Goal: Information Seeking & Learning: Find specific fact

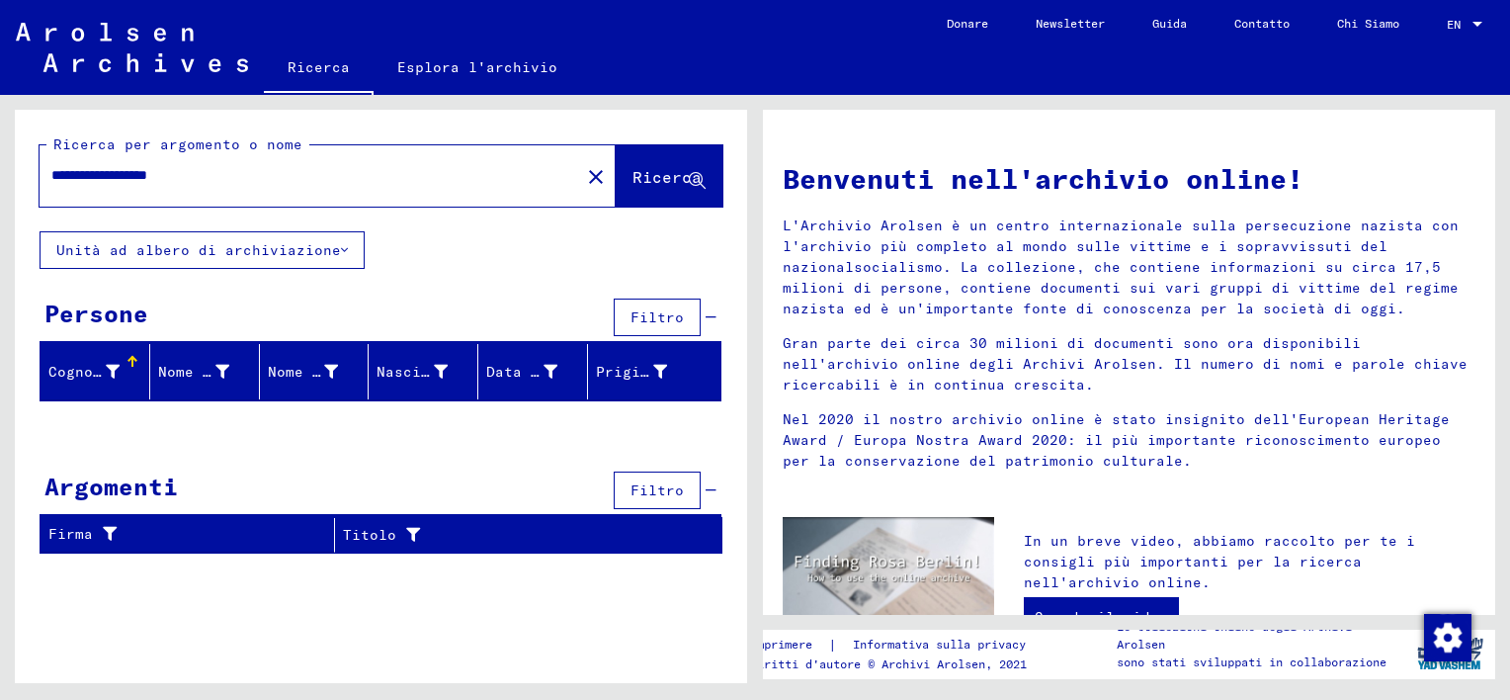
drag, startPoint x: 141, startPoint y: 173, endPoint x: 599, endPoint y: 138, distance: 458.7
click at [537, 150] on div "**********" at bounding box center [328, 175] width 576 height 61
type input "**********"
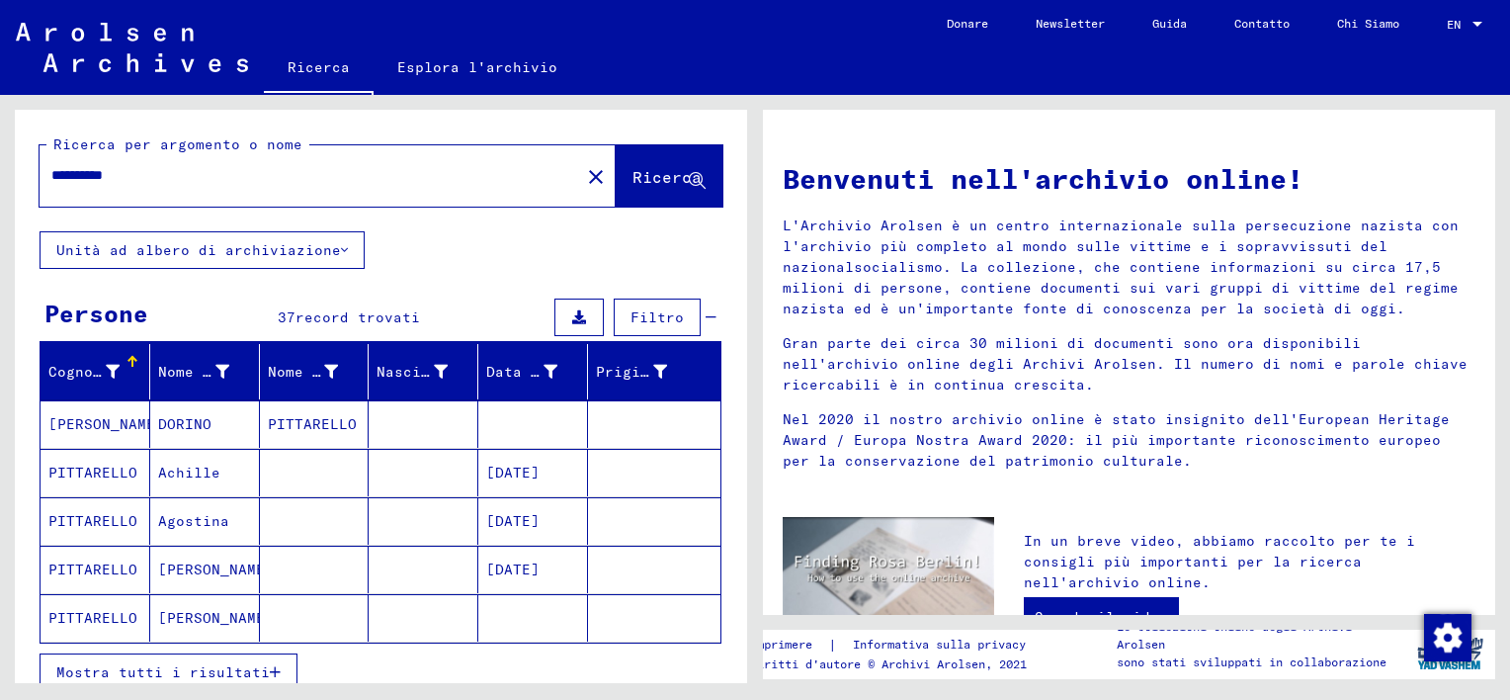
click at [250, 663] on span "Mostra tutti i risultati" at bounding box center [162, 672] width 213 height 18
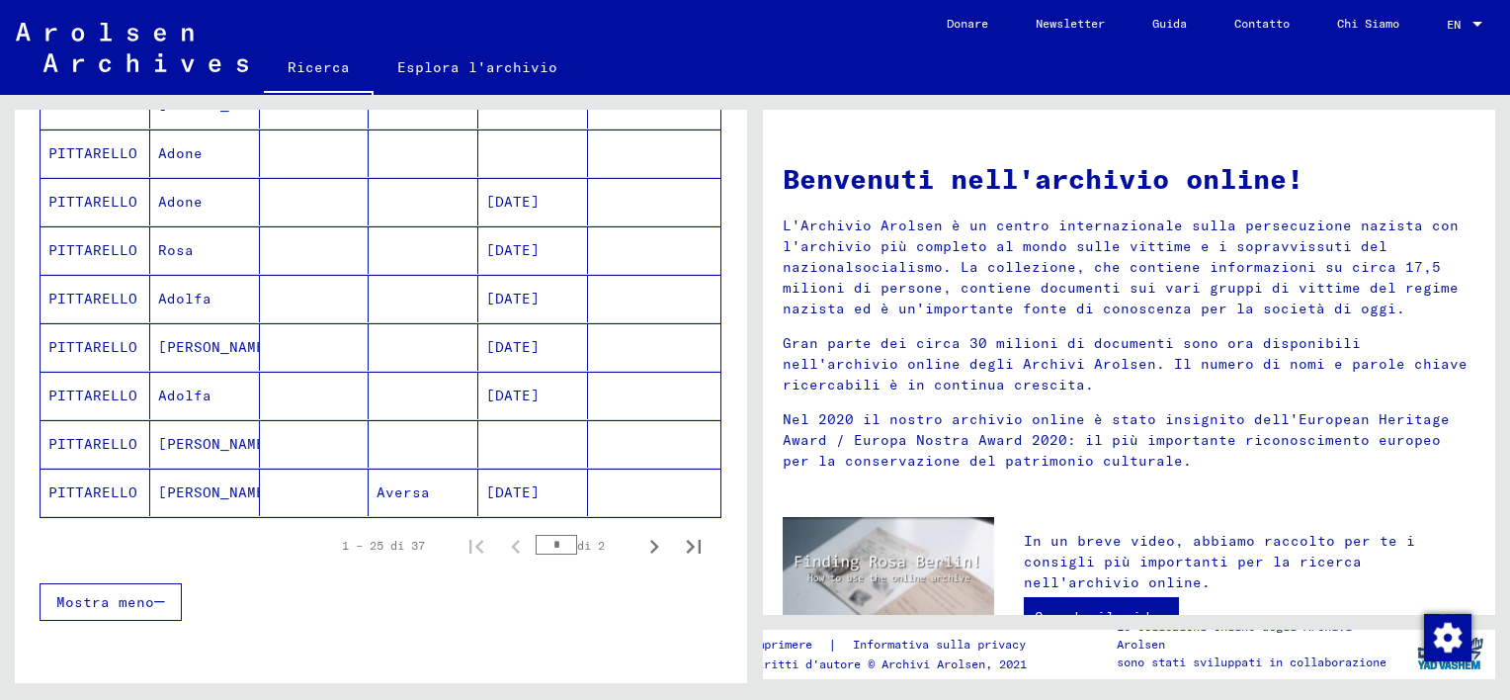
scroll to position [1103, 0]
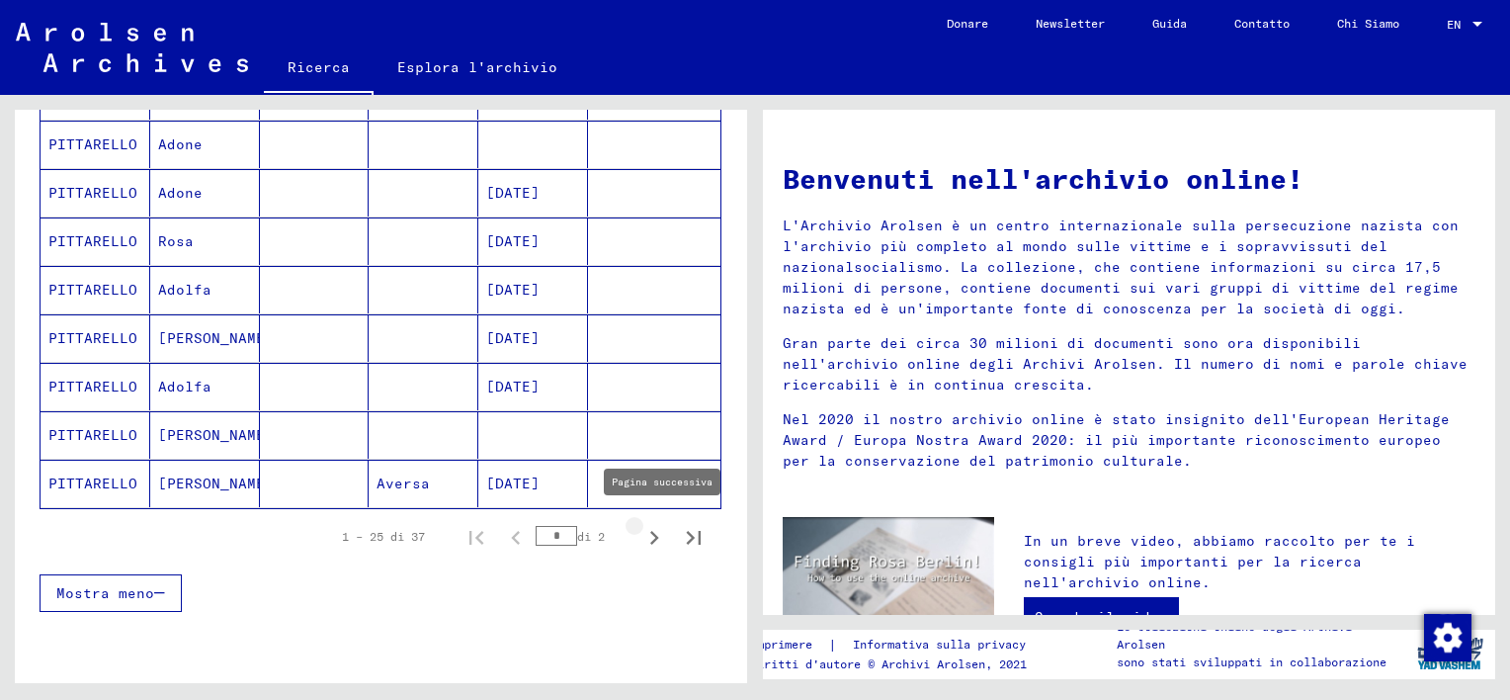
click at [650, 532] on icon "Pagina successiva" at bounding box center [654, 538] width 9 height 14
type input "*"
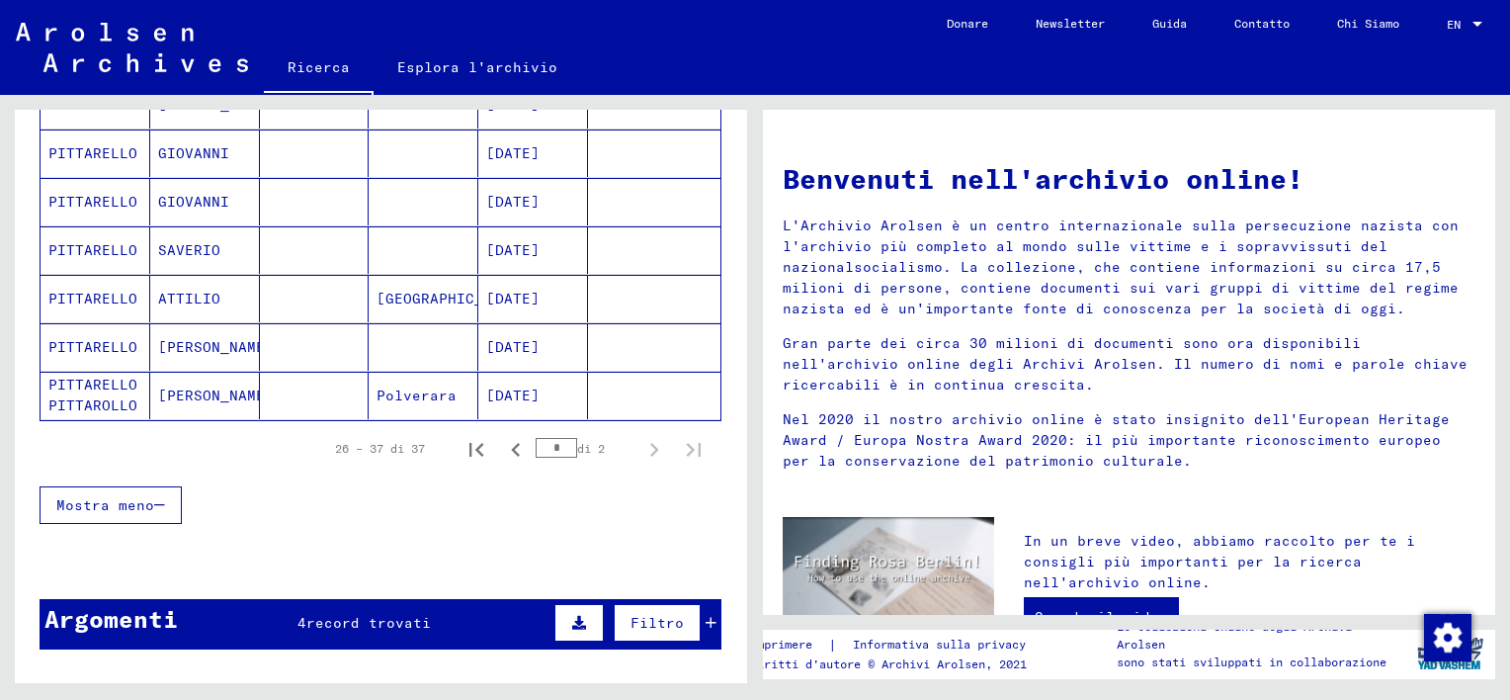
scroll to position [553, 0]
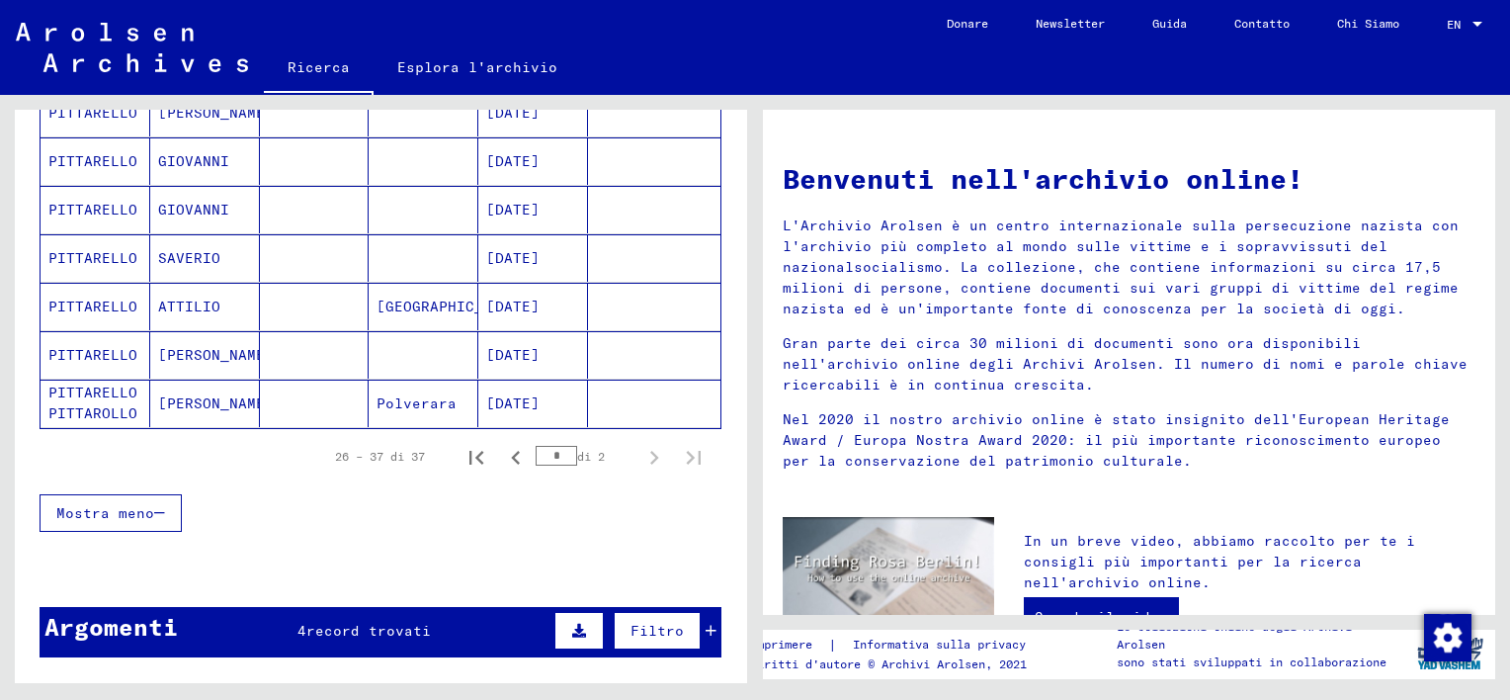
click at [261, 352] on mat-cell at bounding box center [315, 354] width 110 height 47
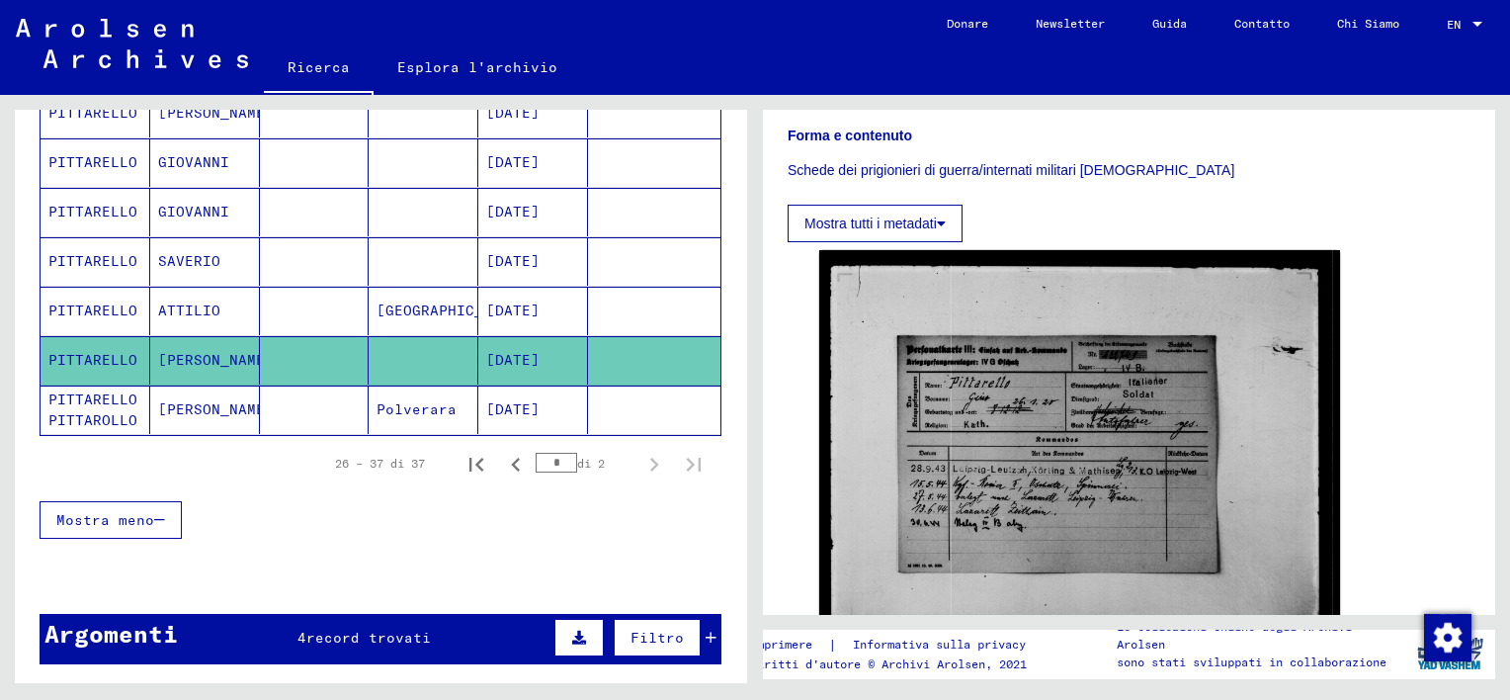
scroll to position [319, 0]
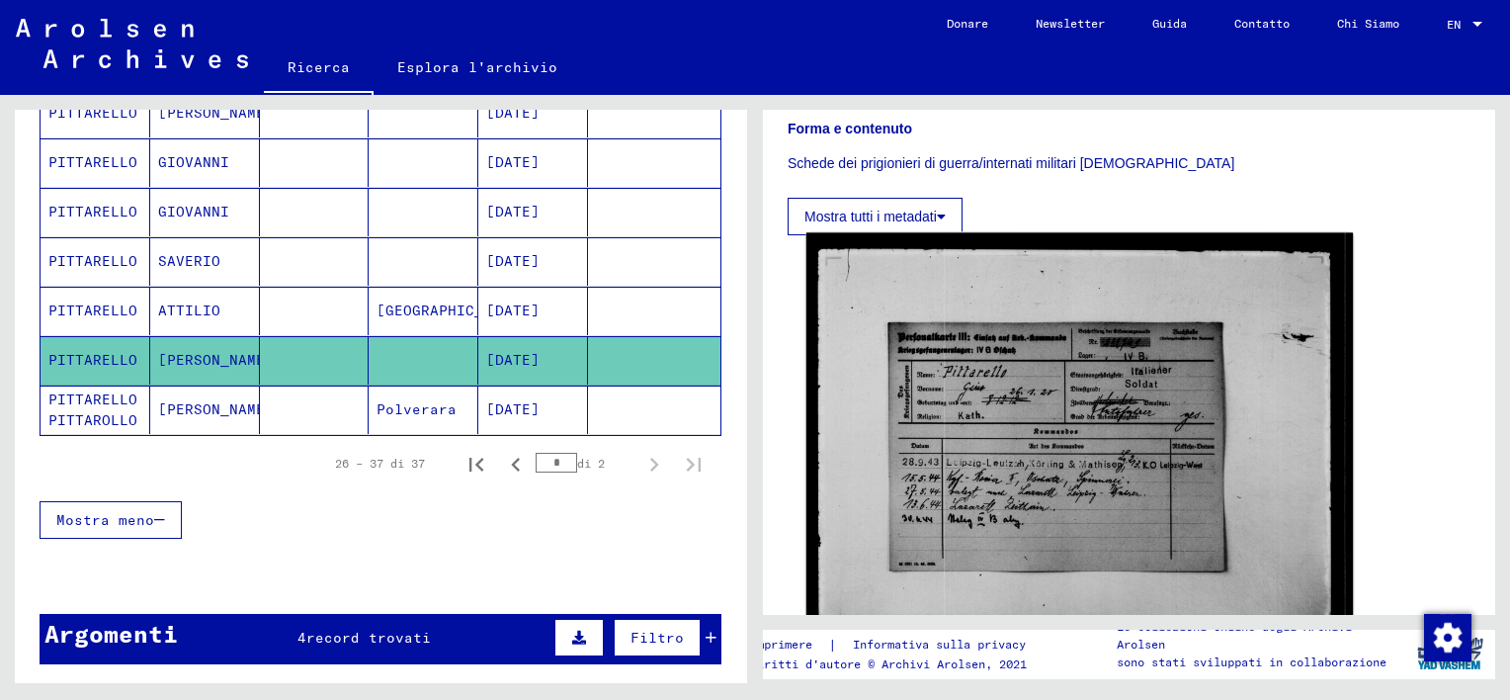
click at [1103, 486] on img at bounding box center [1079, 446] width 546 height 426
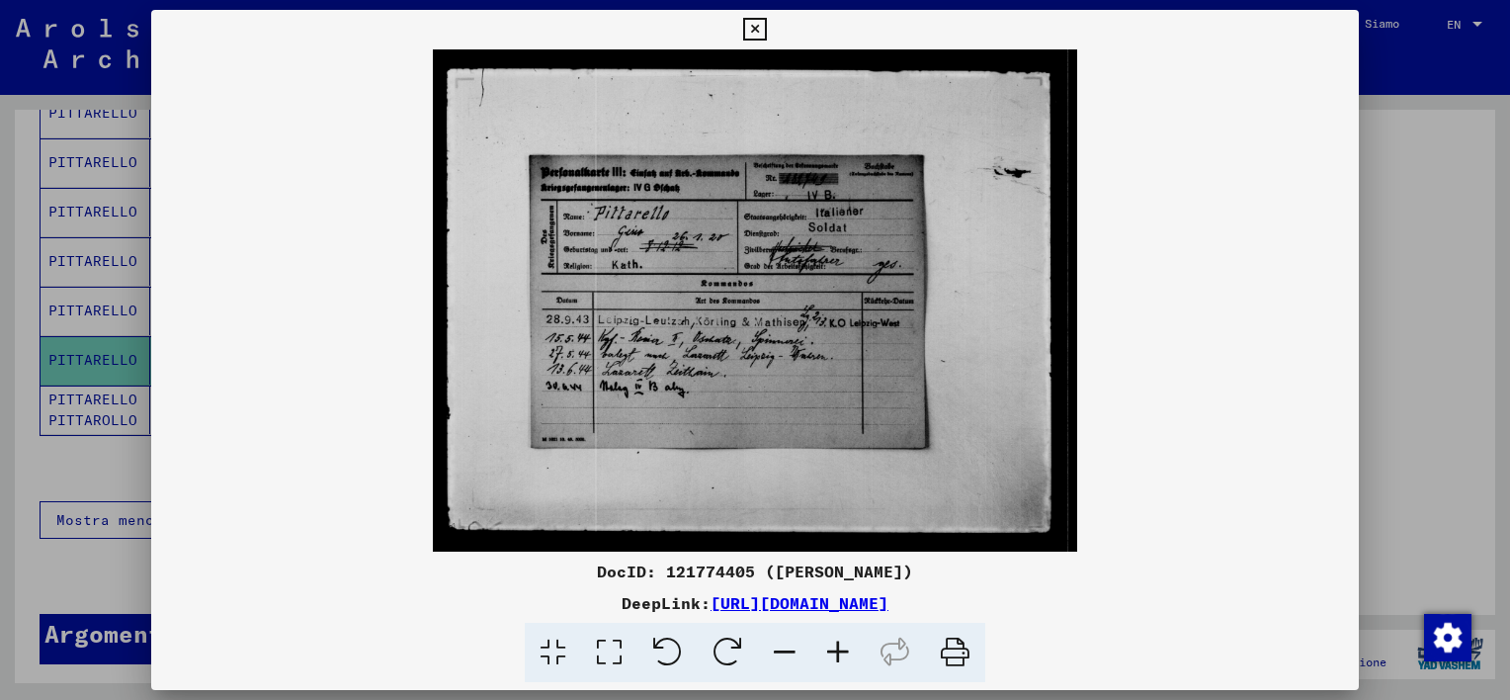
click at [956, 649] on icon at bounding box center [955, 652] width 60 height 60
drag, startPoint x: 757, startPoint y: 34, endPoint x: 744, endPoint y: 123, distance: 90.8
click at [744, 117] on div "DocID: 121774405 ([PERSON_NAME]) DeepLink: [URL][DOMAIN_NAME]" at bounding box center [754, 346] width 1207 height 673
click at [839, 656] on icon at bounding box center [837, 652] width 53 height 60
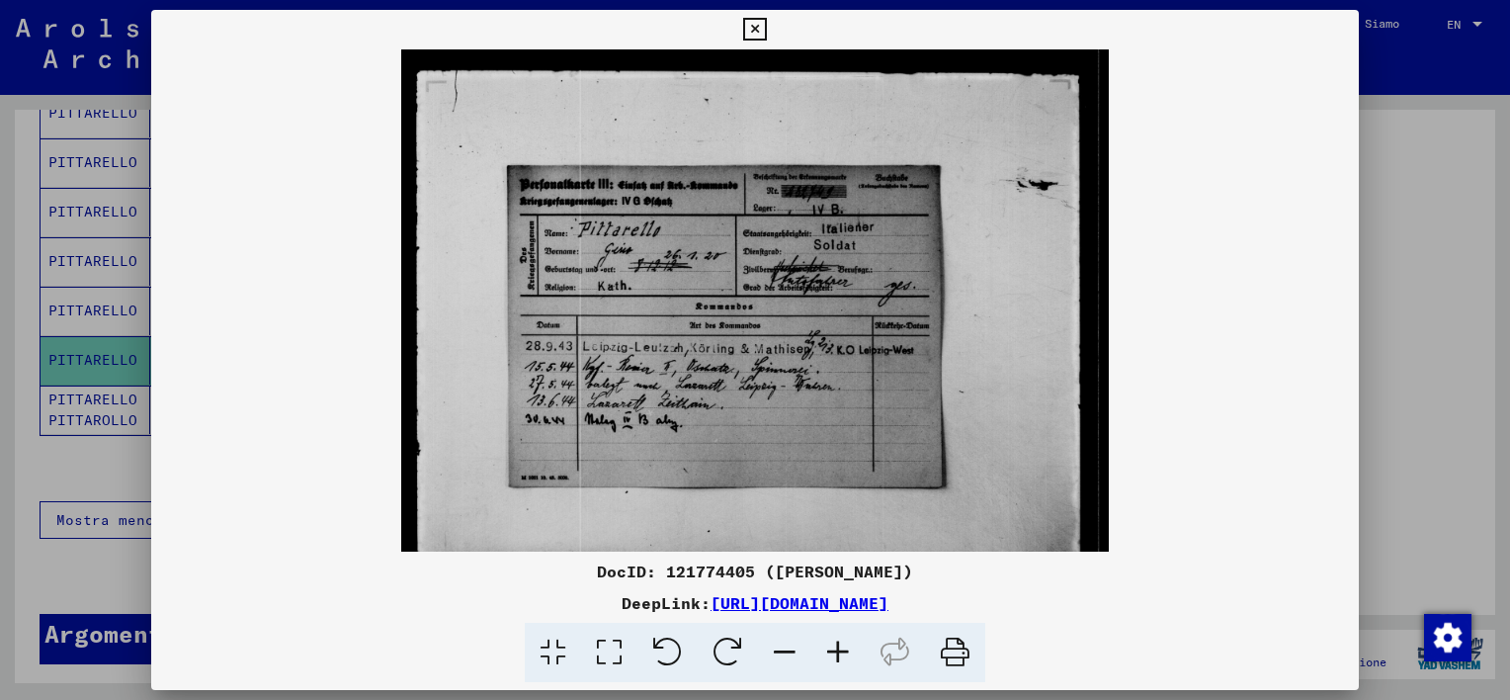
click at [839, 656] on icon at bounding box center [837, 652] width 53 height 60
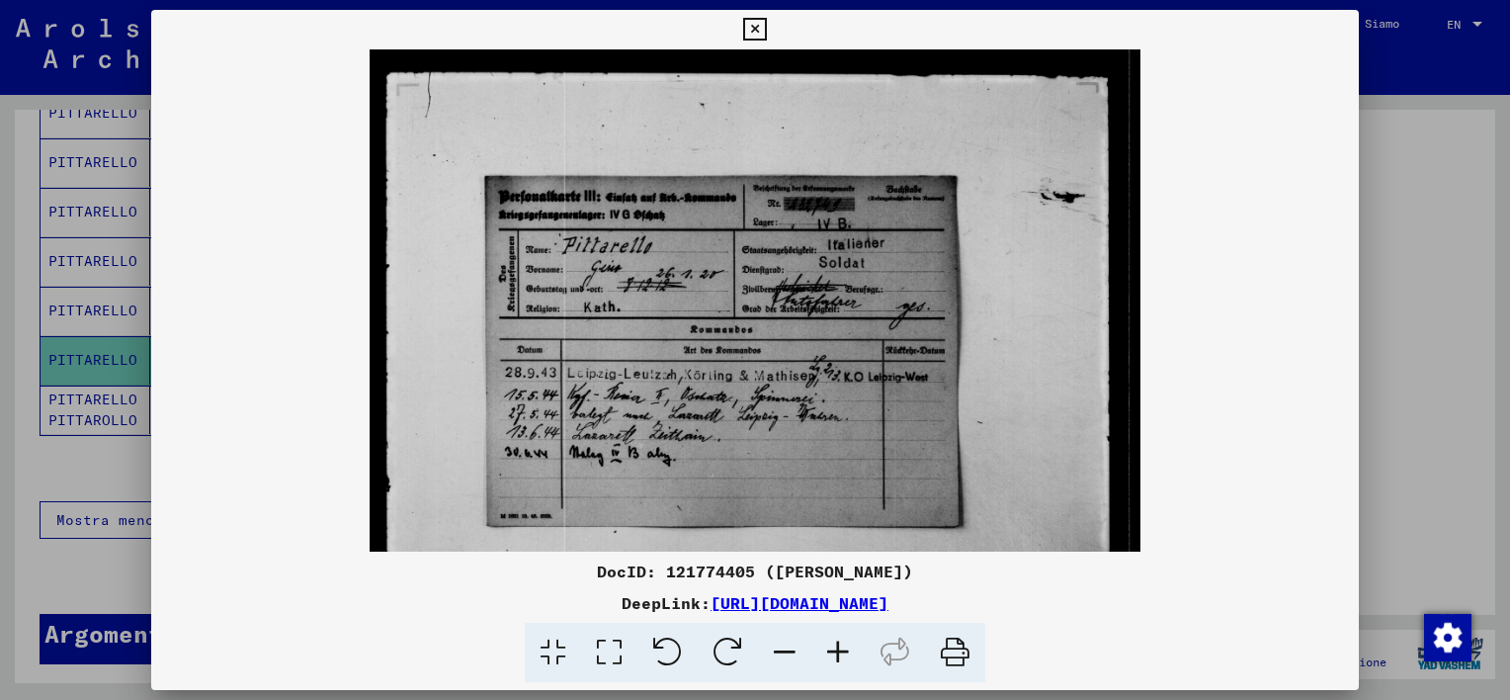
click at [839, 656] on icon at bounding box center [837, 652] width 53 height 60
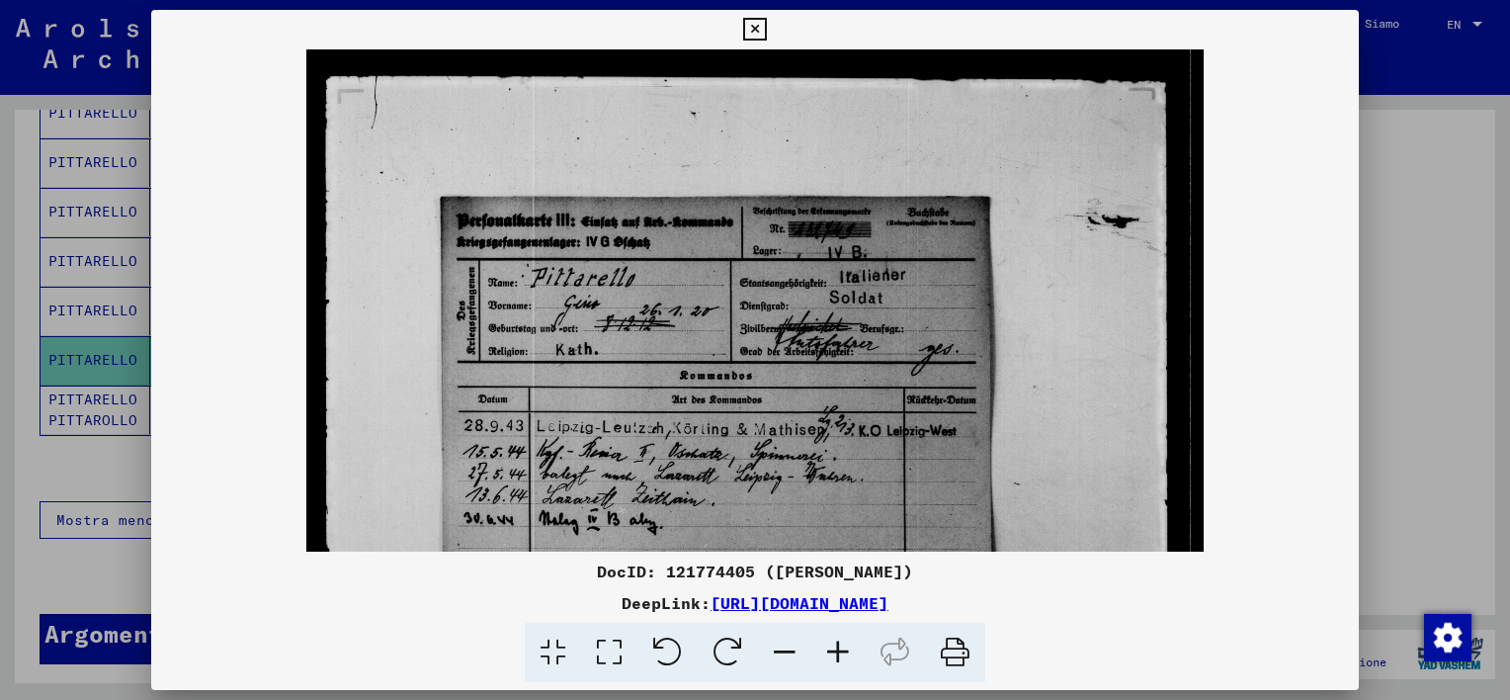
click at [839, 656] on icon at bounding box center [837, 652] width 53 height 60
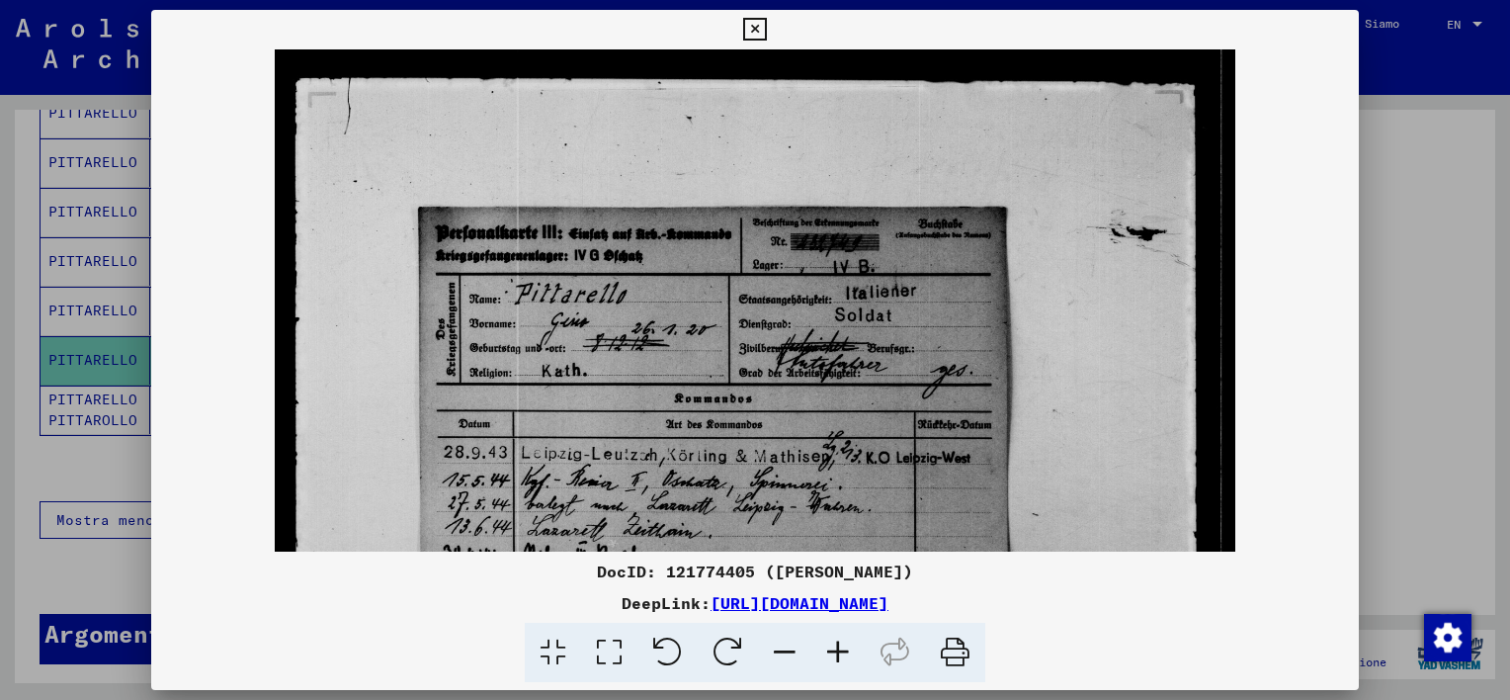
click at [839, 656] on icon at bounding box center [837, 652] width 53 height 60
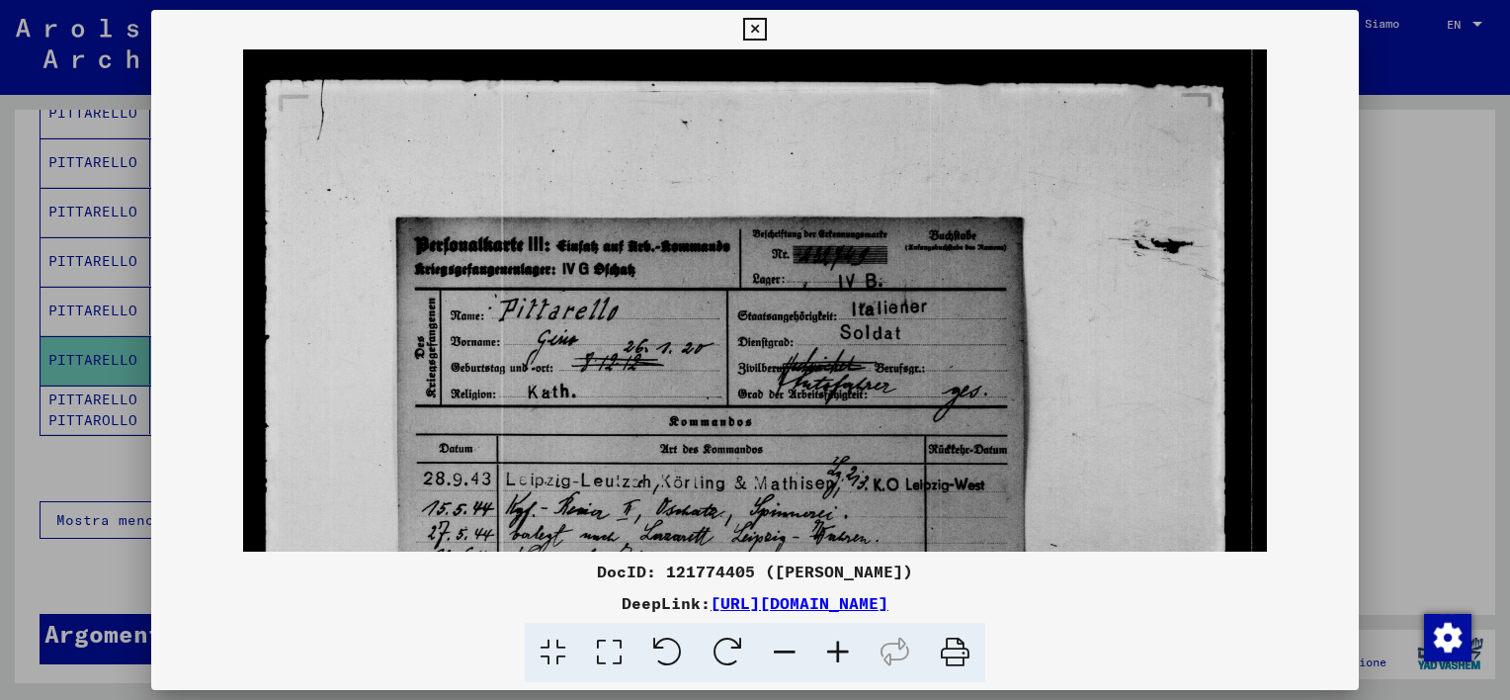
click at [839, 656] on icon at bounding box center [837, 652] width 53 height 60
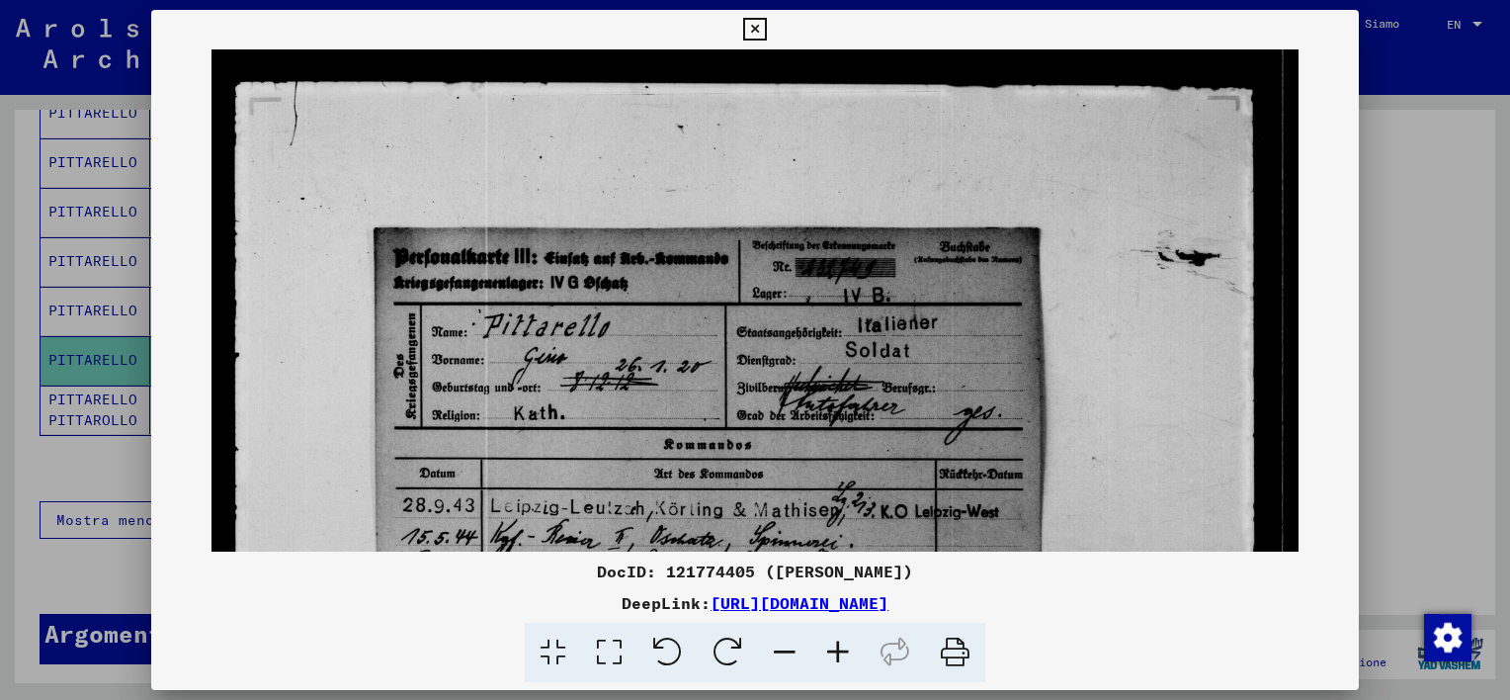
click at [839, 655] on icon at bounding box center [837, 652] width 53 height 60
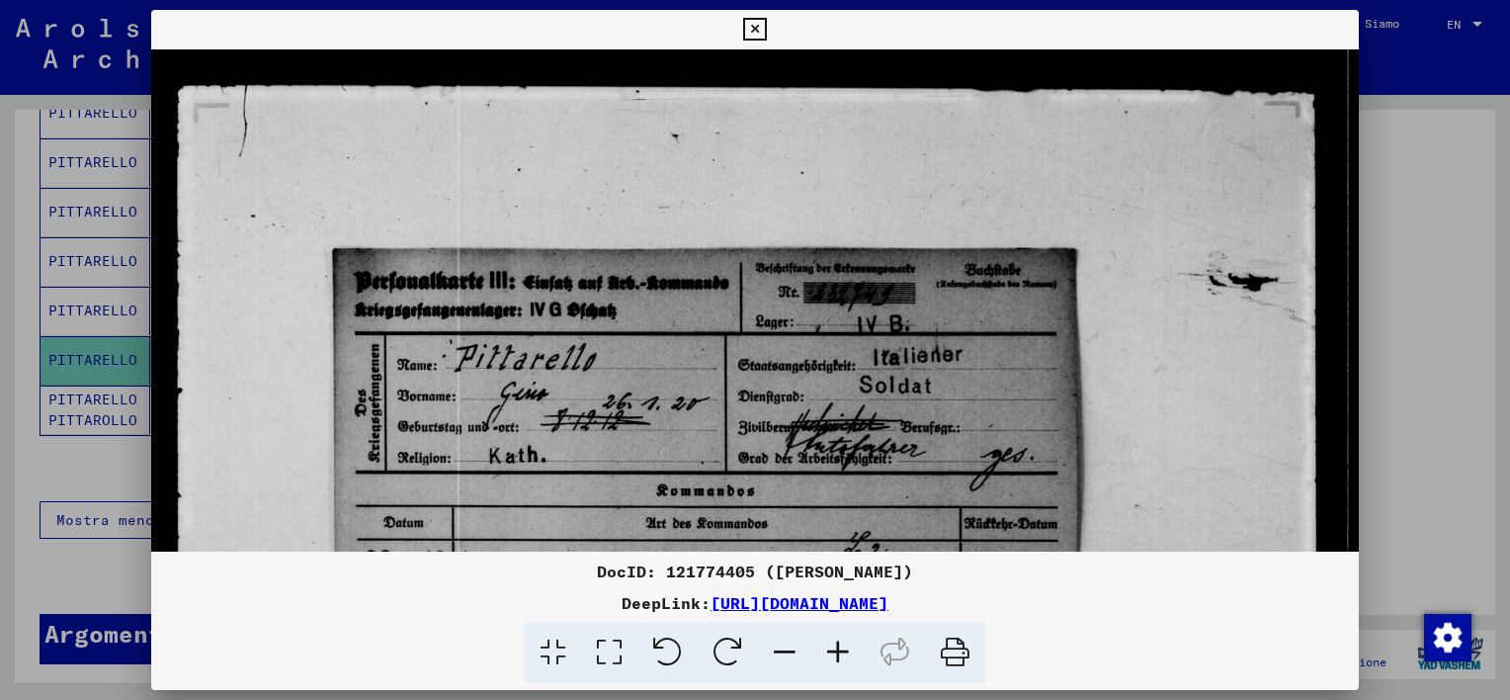
click at [839, 655] on icon at bounding box center [837, 652] width 53 height 60
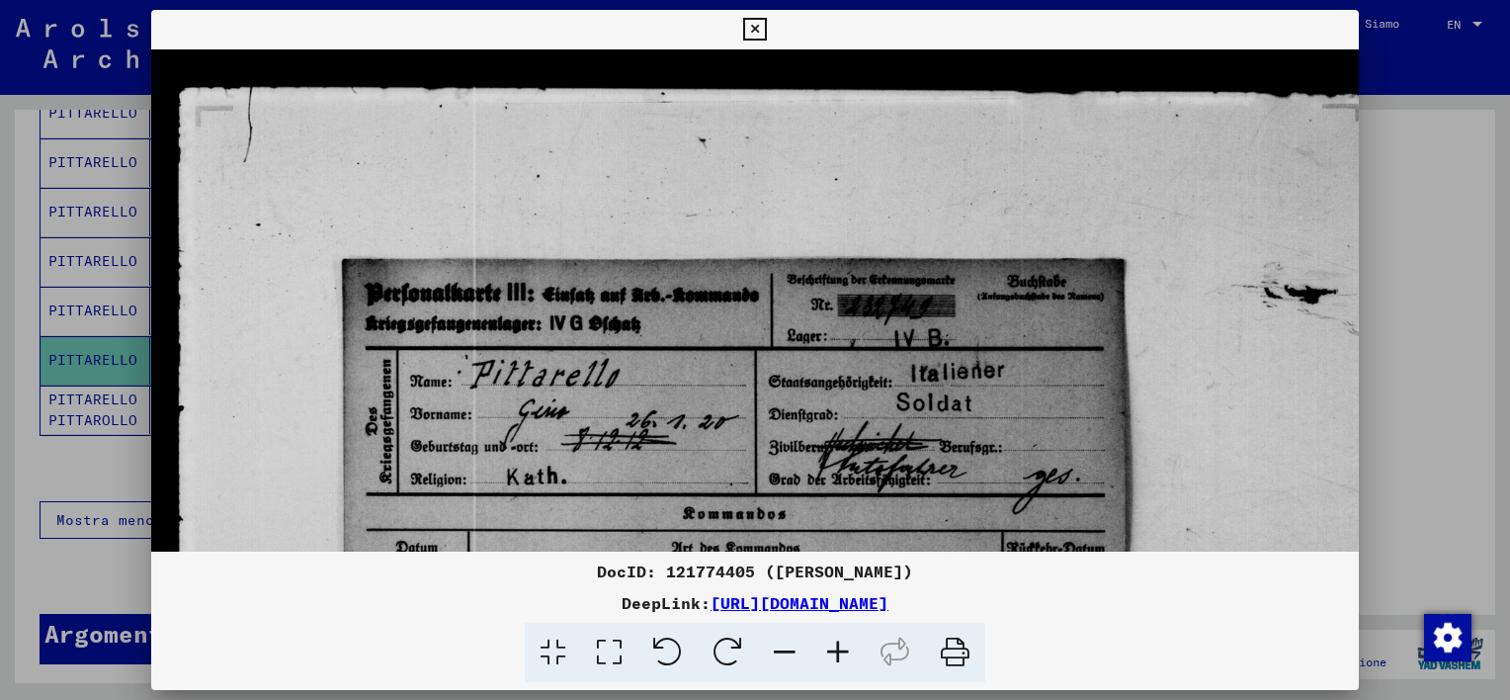
click at [839, 654] on icon at bounding box center [837, 652] width 53 height 60
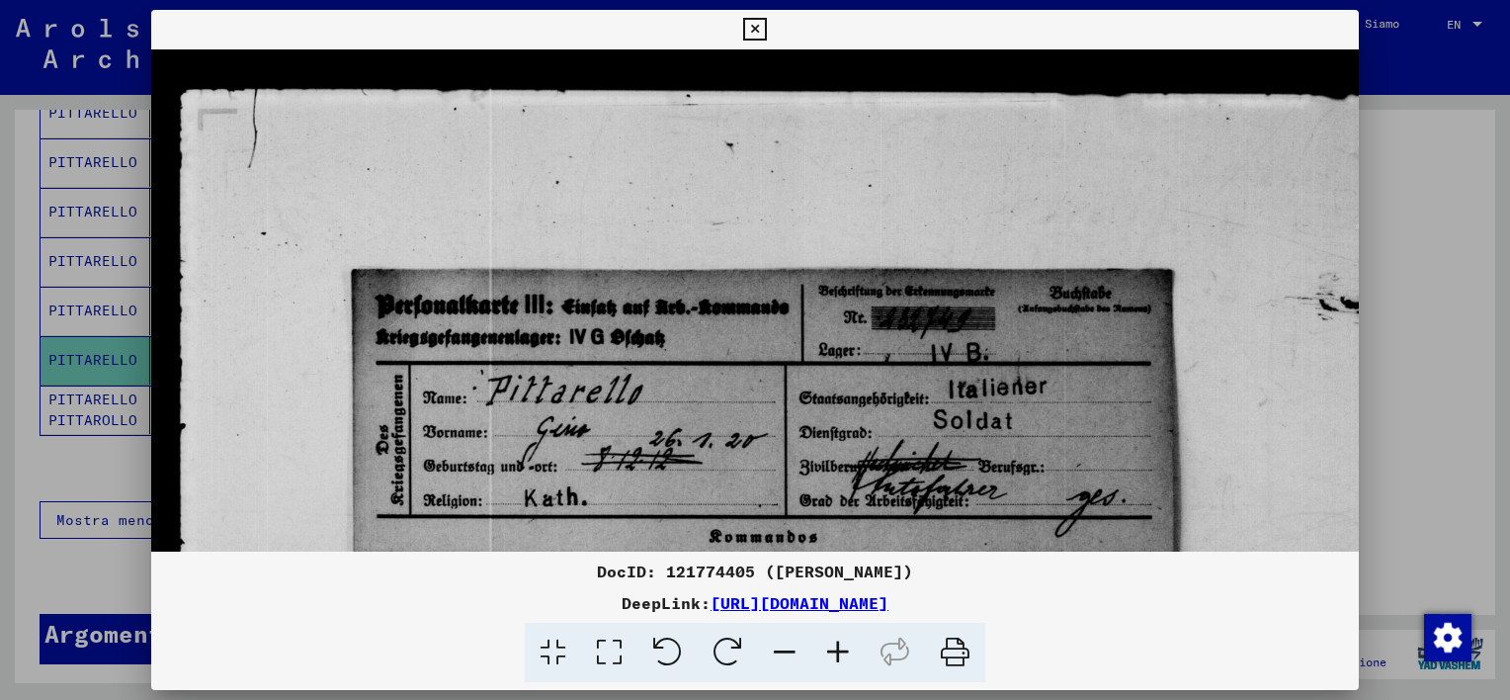
drag, startPoint x: 894, startPoint y: 466, endPoint x: 860, endPoint y: 339, distance: 132.1
click at [860, 339] on img at bounding box center [821, 571] width 1341 height 1045
drag, startPoint x: 859, startPoint y: 374, endPoint x: 876, endPoint y: 209, distance: 166.0
click at [876, 209] on img at bounding box center [821, 571] width 1341 height 1045
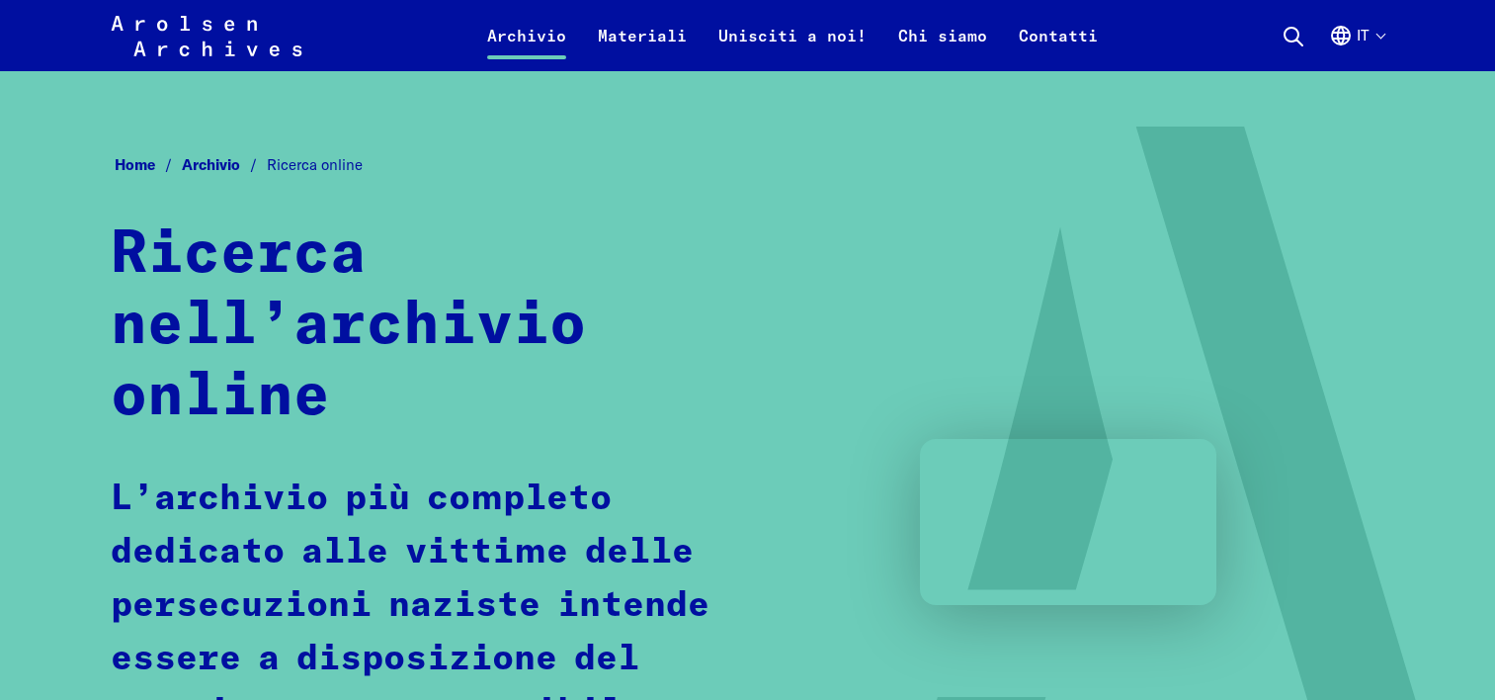
scroll to position [889, 0]
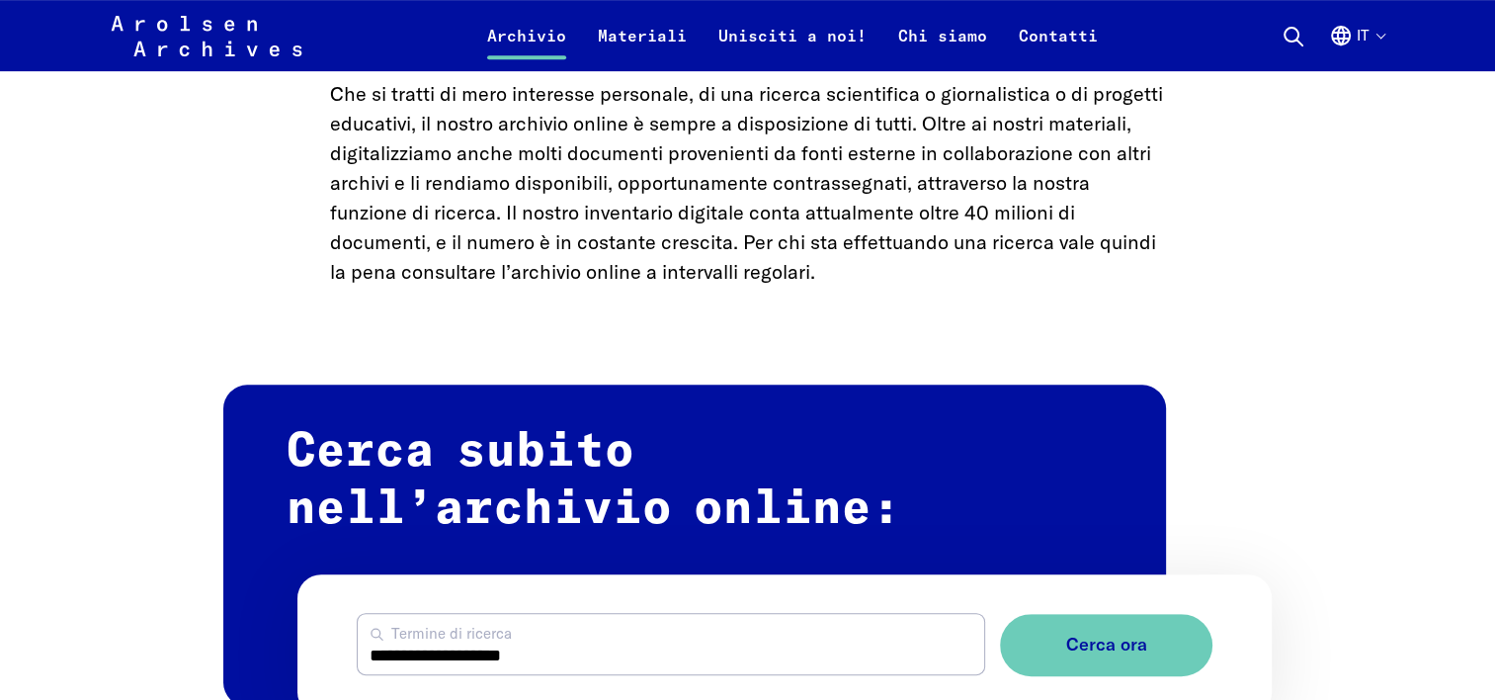
drag, startPoint x: 387, startPoint y: 659, endPoint x: 710, endPoint y: 656, distance: 323.1
click at [710, 656] on input "**********" at bounding box center [671, 644] width 626 height 60
type input "**********"
click at [1000, 614] on button "Cerca ora" at bounding box center [1106, 645] width 212 height 62
click at [1121, 654] on span "Cerca ora" at bounding box center [1097, 644] width 81 height 21
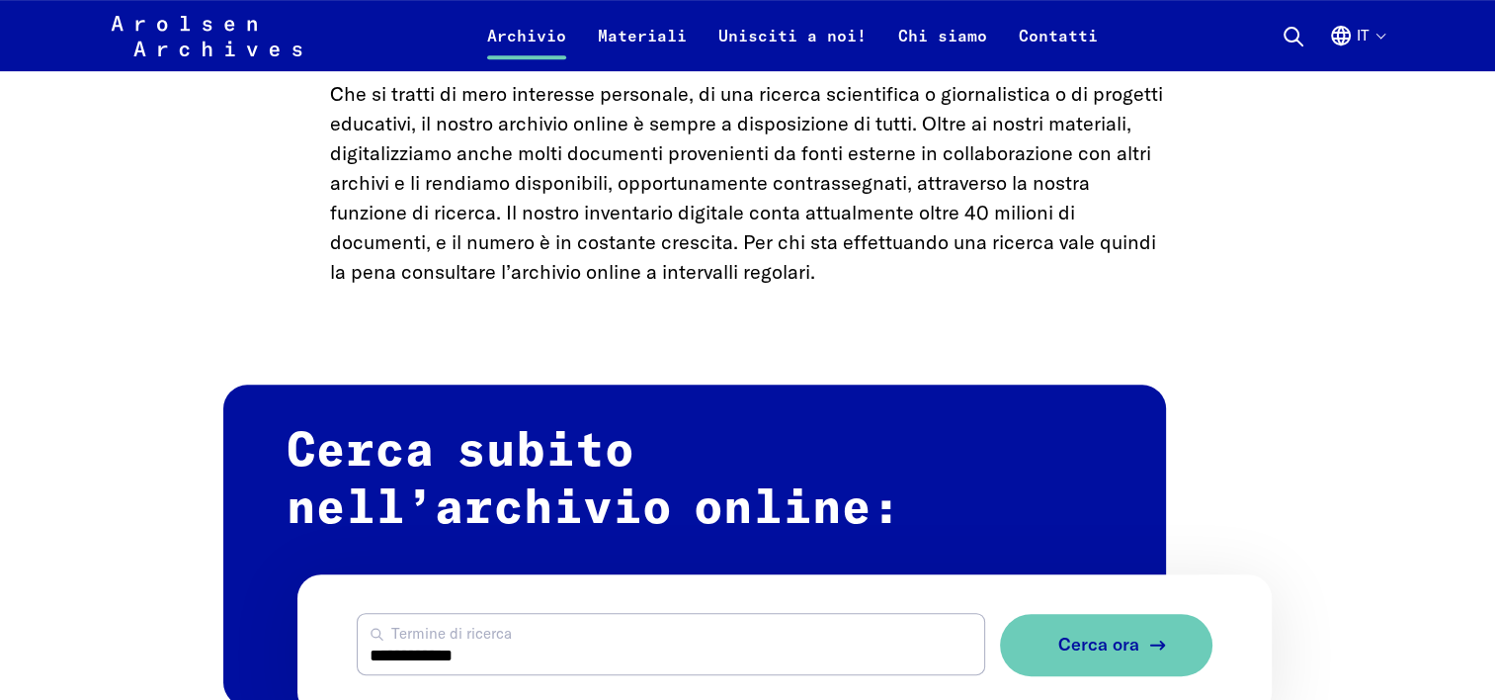
click at [1103, 648] on span "Cerca ora" at bounding box center [1097, 644] width 81 height 21
